Goal: Browse casually

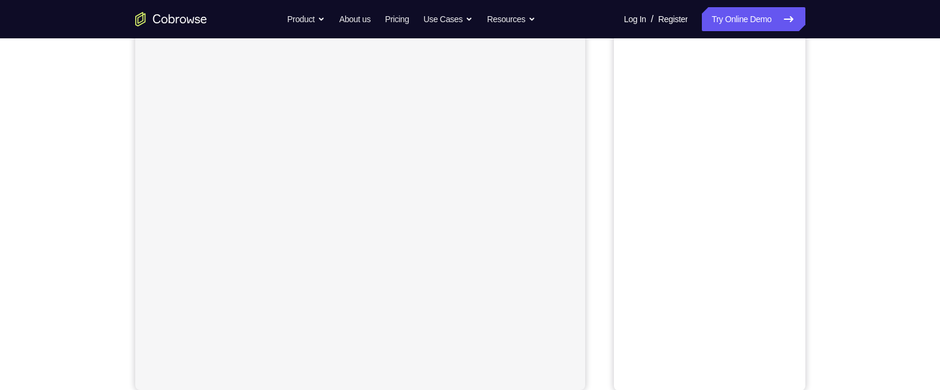
scroll to position [69, 0]
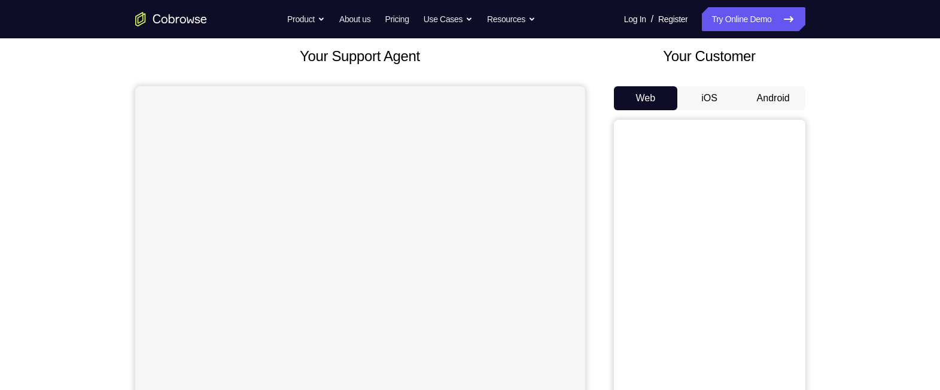
click at [780, 94] on button "Android" at bounding box center [774, 98] width 64 height 24
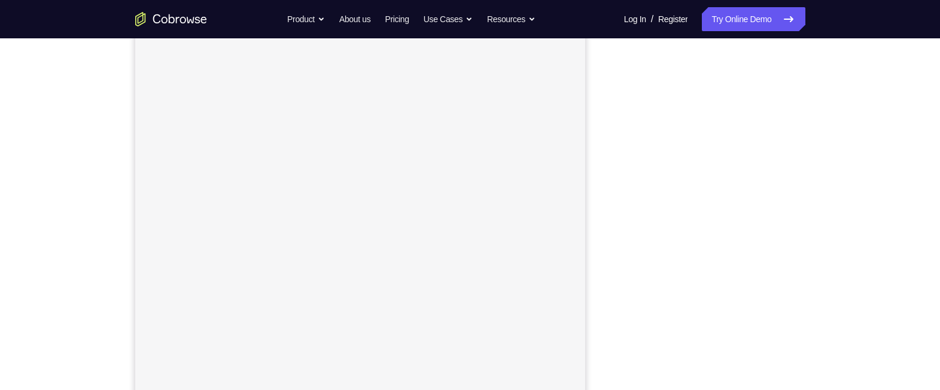
scroll to position [145, 0]
click at [606, 251] on div "Your Support Agent Your Customer Web iOS Android" at bounding box center [470, 191] width 670 height 442
